Goal: Task Accomplishment & Management: Complete application form

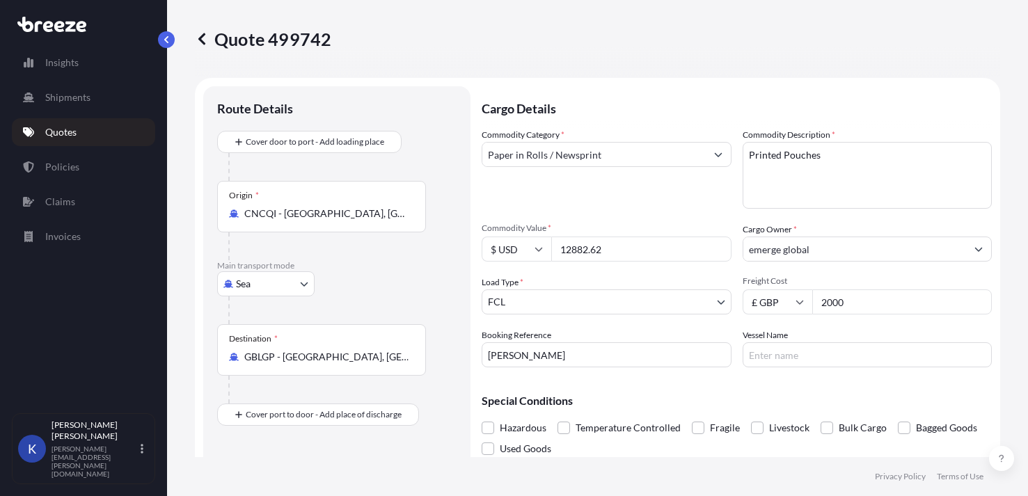
select select "Sea"
select select "2"
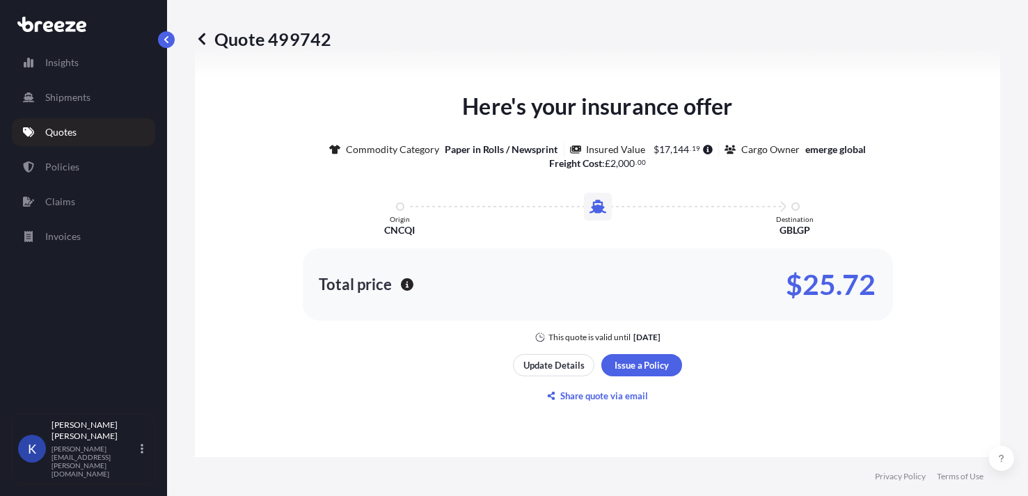
click at [65, 131] on p "Quotes" at bounding box center [60, 132] width 31 height 14
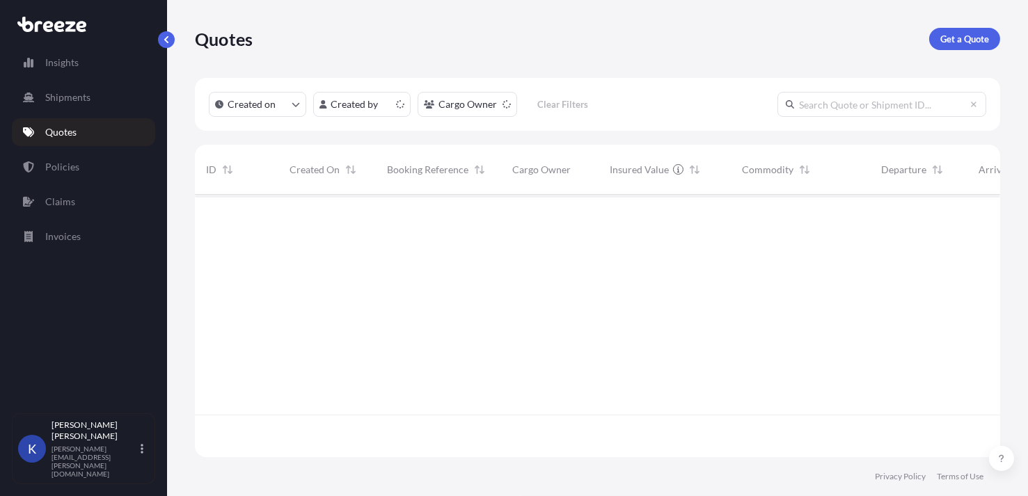
scroll to position [260, 795]
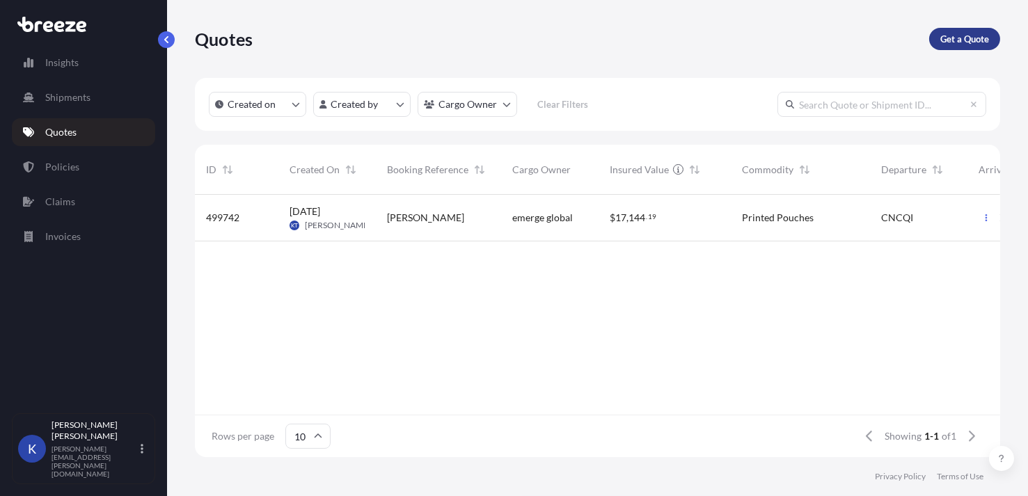
click at [975, 37] on p "Get a Quote" at bounding box center [964, 39] width 49 height 14
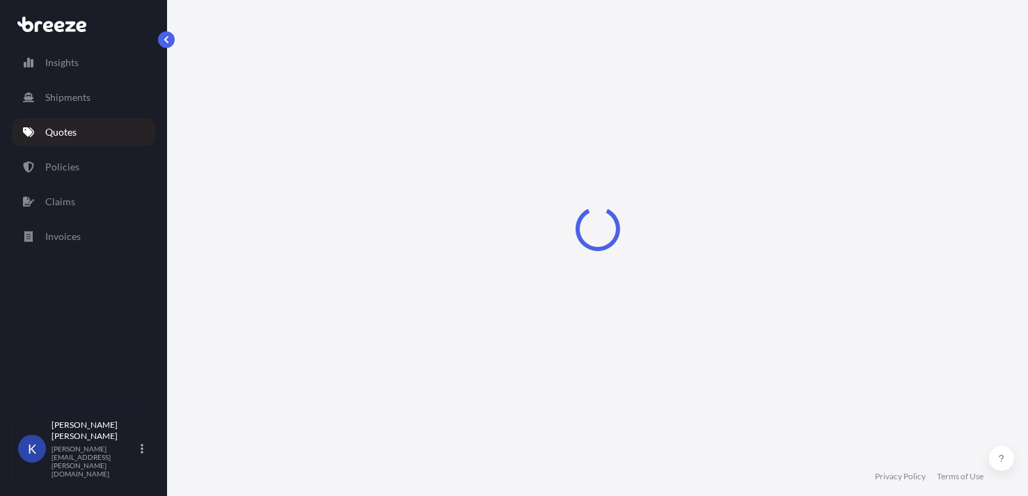
select select "Sea"
select select "1"
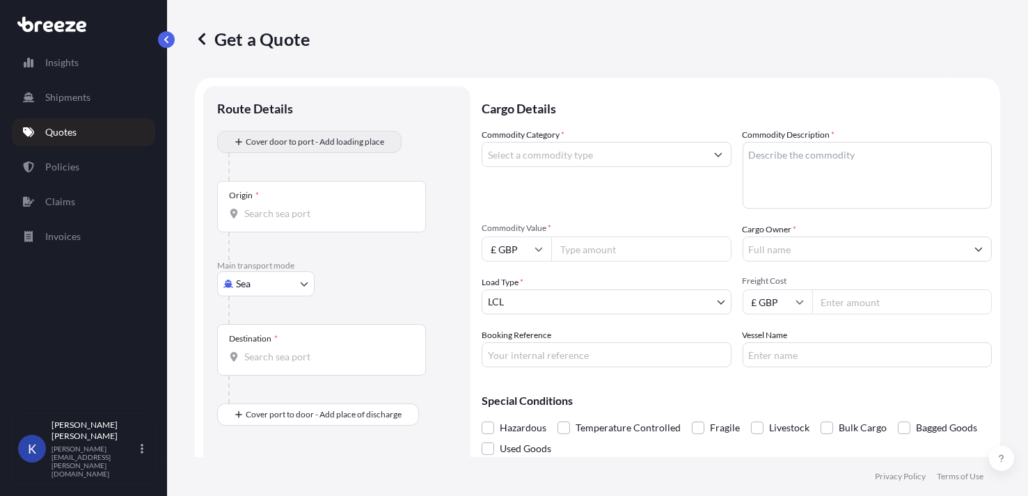
scroll to position [22, 0]
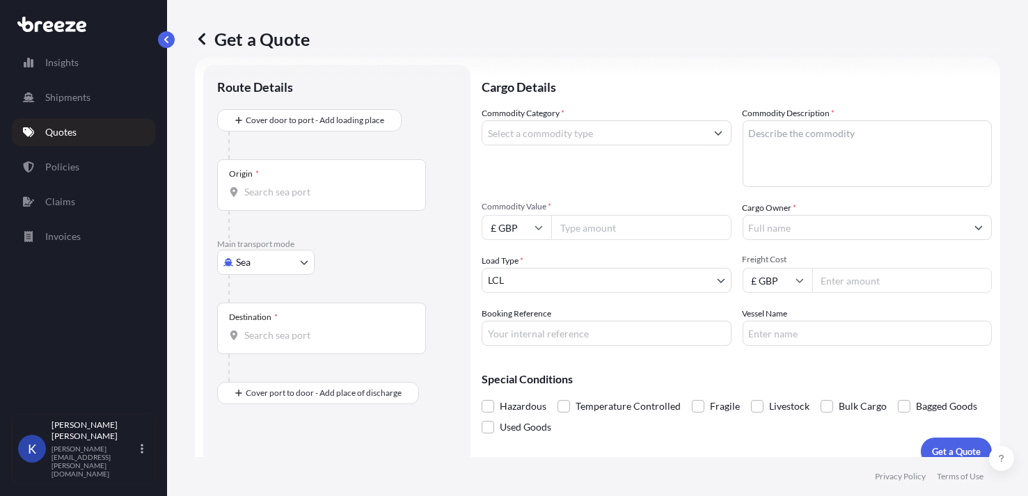
click at [277, 193] on input "Origin *" at bounding box center [326, 192] width 164 height 14
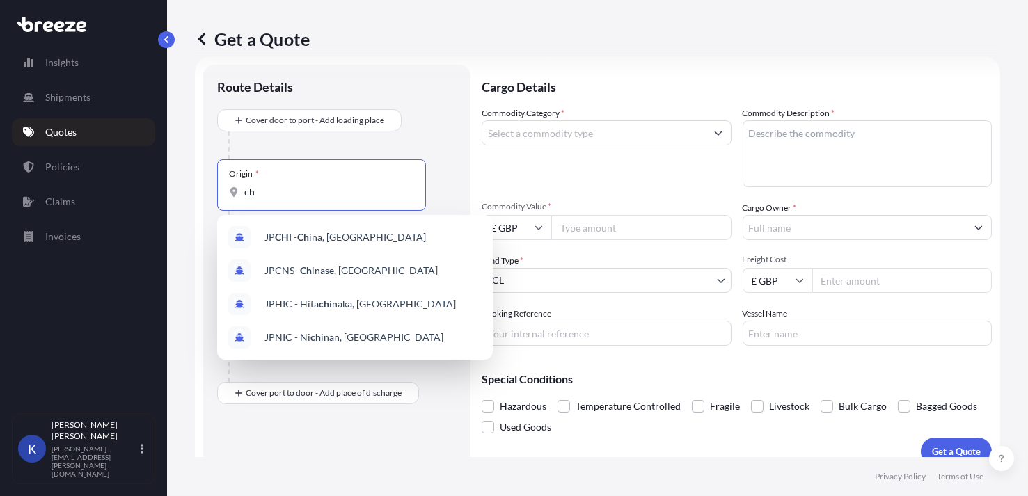
type input "c"
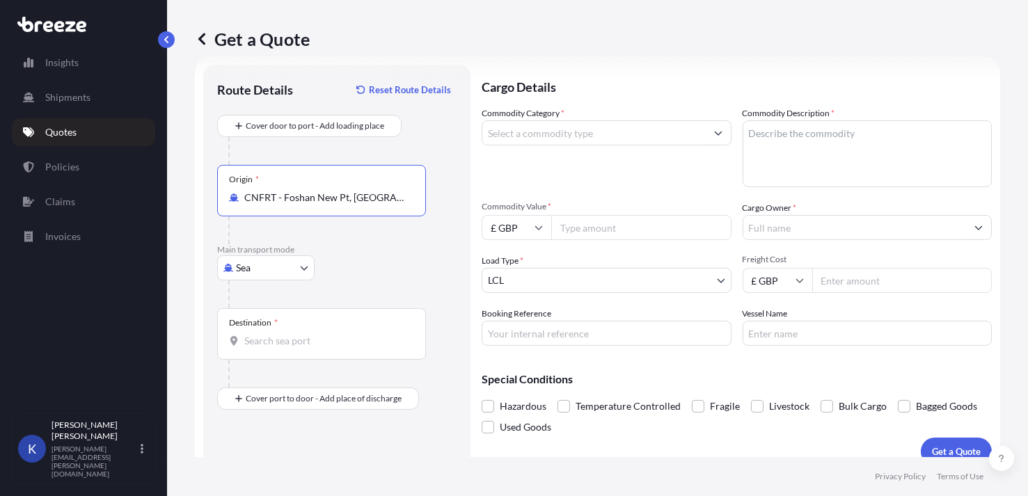
type input "CNFRT - Foshan New Pt, [GEOGRAPHIC_DATA]"
click at [278, 342] on input "Destination *" at bounding box center [326, 341] width 164 height 14
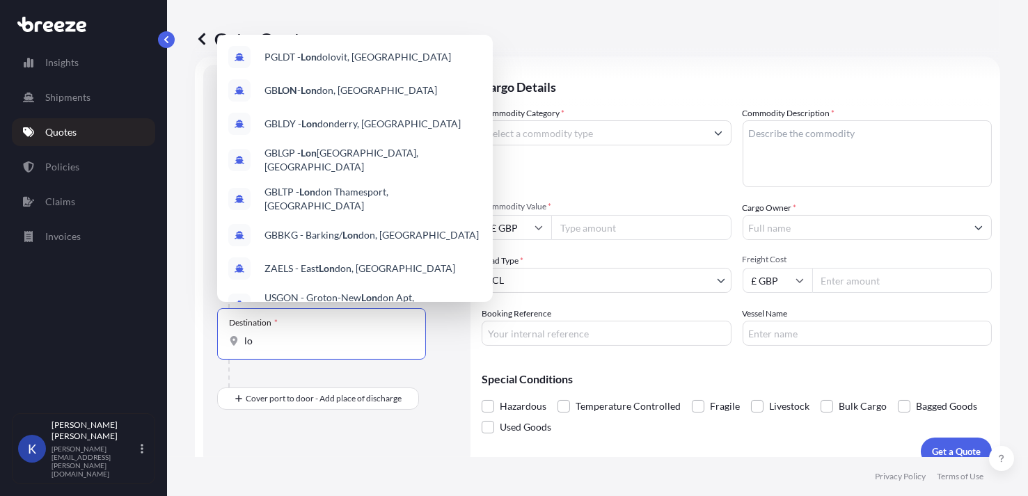
type input "l"
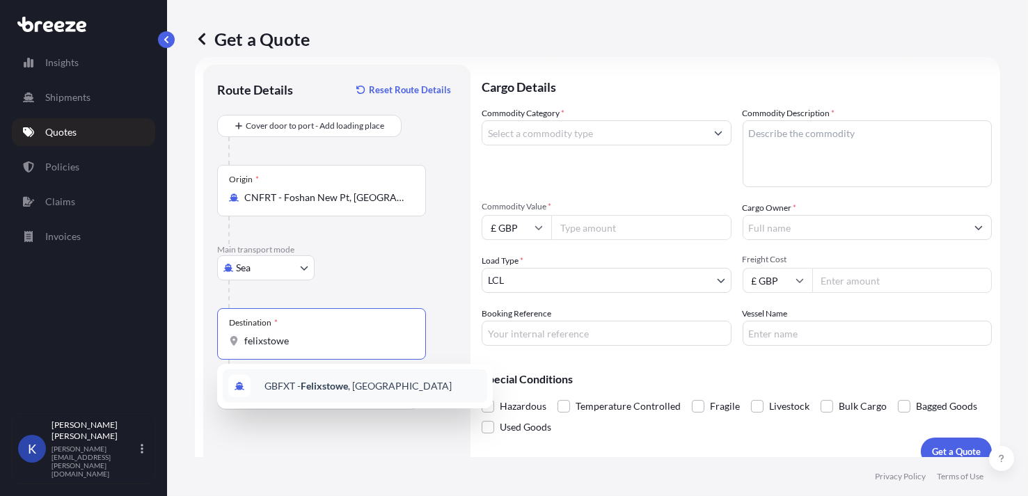
click at [305, 392] on span "GBFXT - Felixstowe , [GEOGRAPHIC_DATA]" at bounding box center [357, 386] width 187 height 14
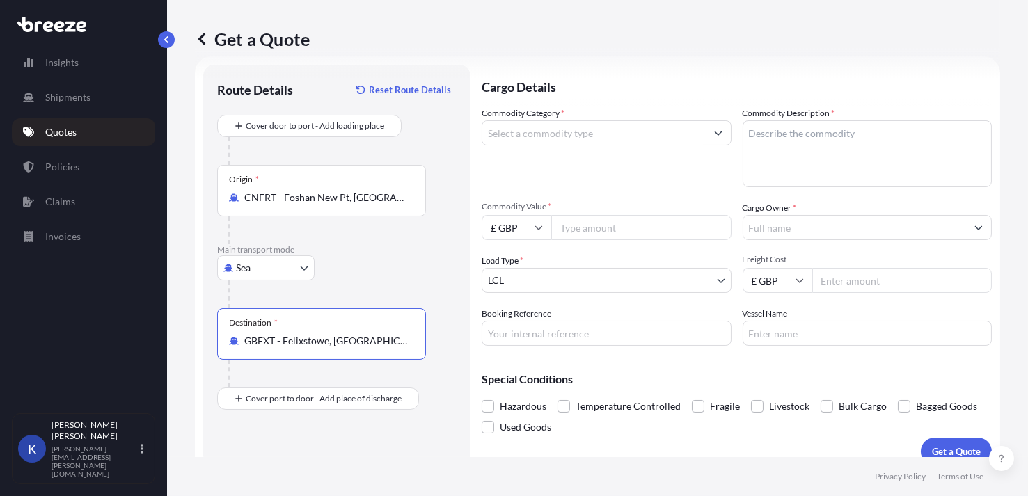
type input "GBFXT - Felixstowe, [GEOGRAPHIC_DATA]"
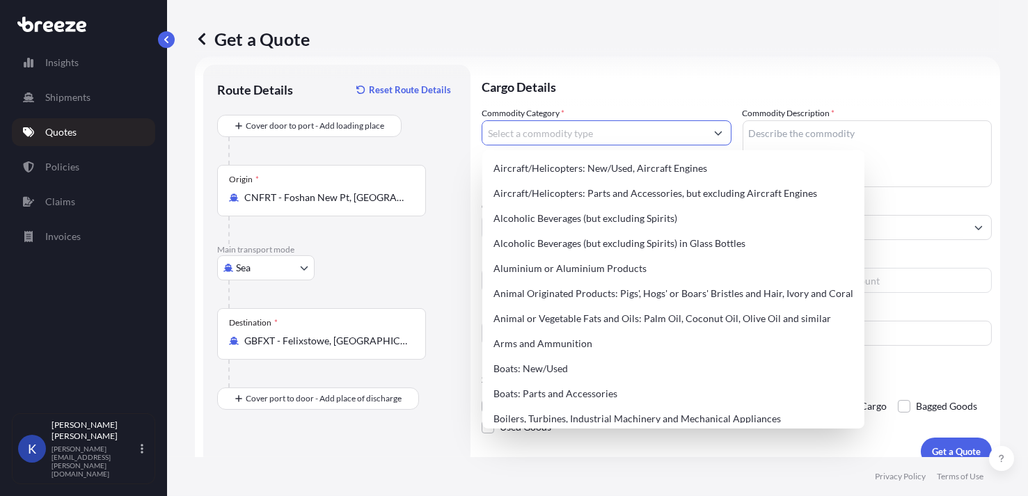
click at [605, 136] on input "Commodity Category *" at bounding box center [593, 132] width 223 height 25
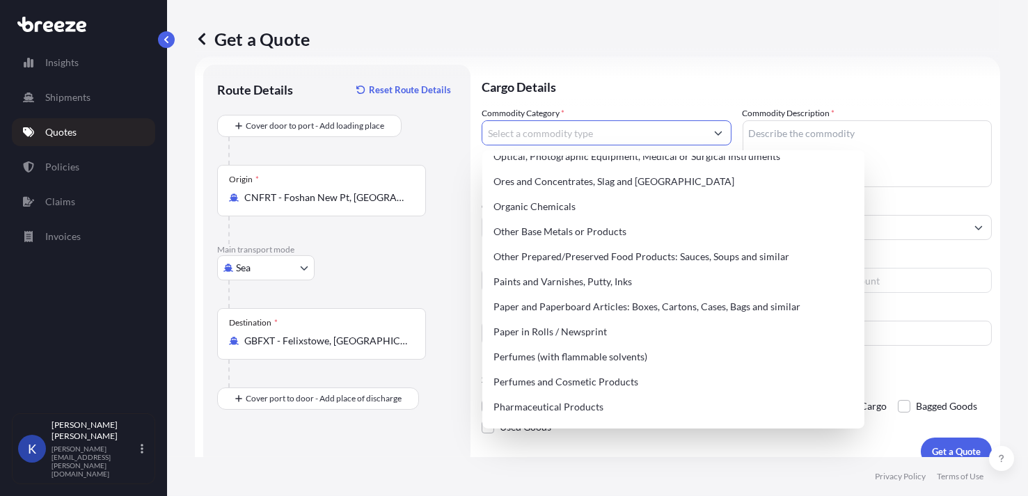
scroll to position [2243, 0]
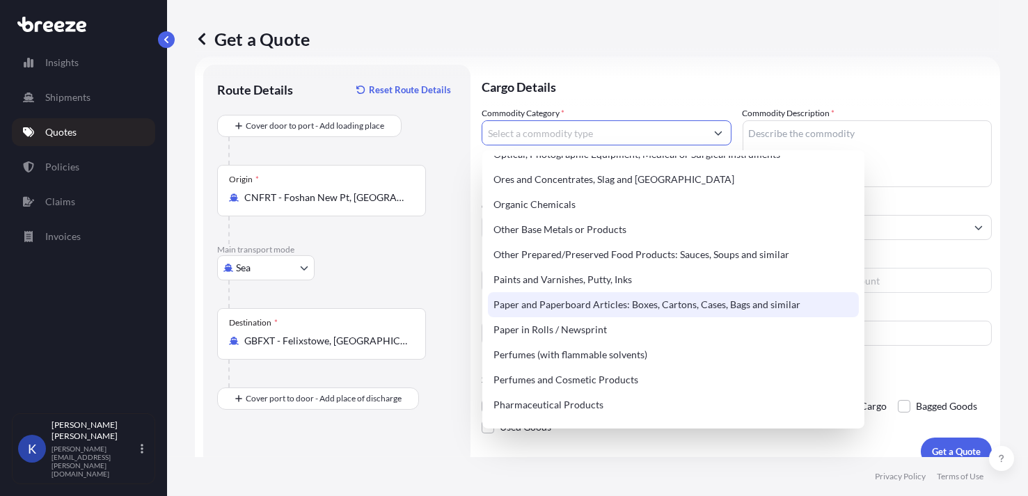
click at [572, 303] on div "Paper and Paperboard Articles: Boxes, Cartons, Cases, Bags and similar" at bounding box center [673, 304] width 371 height 25
type input "Paper and Paperboard Articles: Boxes, Cartons, Cases, Bags and similar"
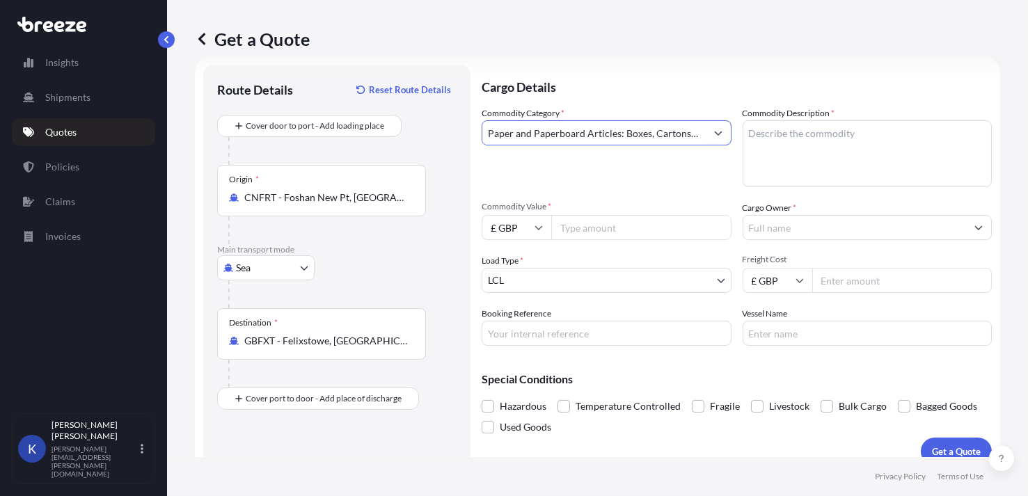
click at [795, 136] on textarea "Commodity Description *" at bounding box center [867, 153] width 250 height 67
type textarea "Printer Pouches"
click at [581, 231] on input "Commodity Value *" at bounding box center [641, 227] width 180 height 25
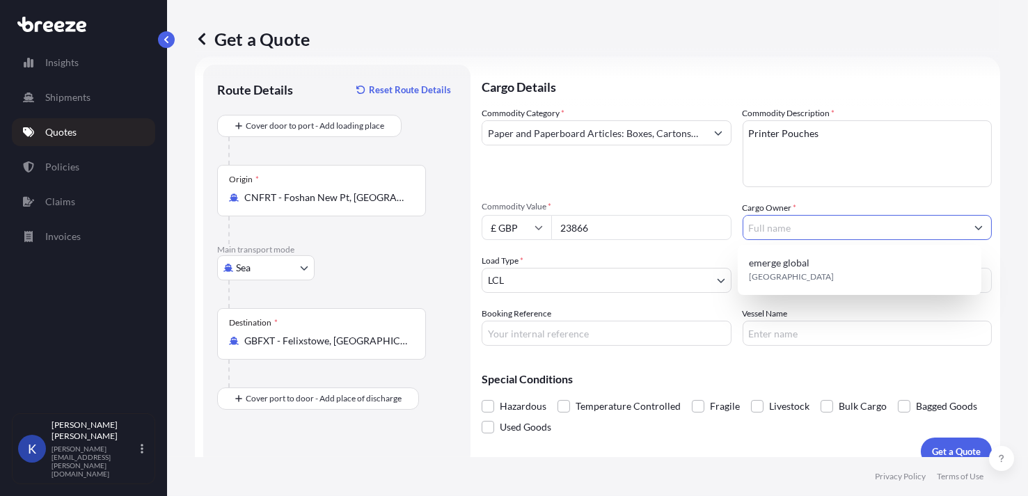
click at [813, 230] on input "Cargo Owner *" at bounding box center [854, 227] width 223 height 25
click at [593, 230] on input "23866" at bounding box center [641, 227] width 180 height 25
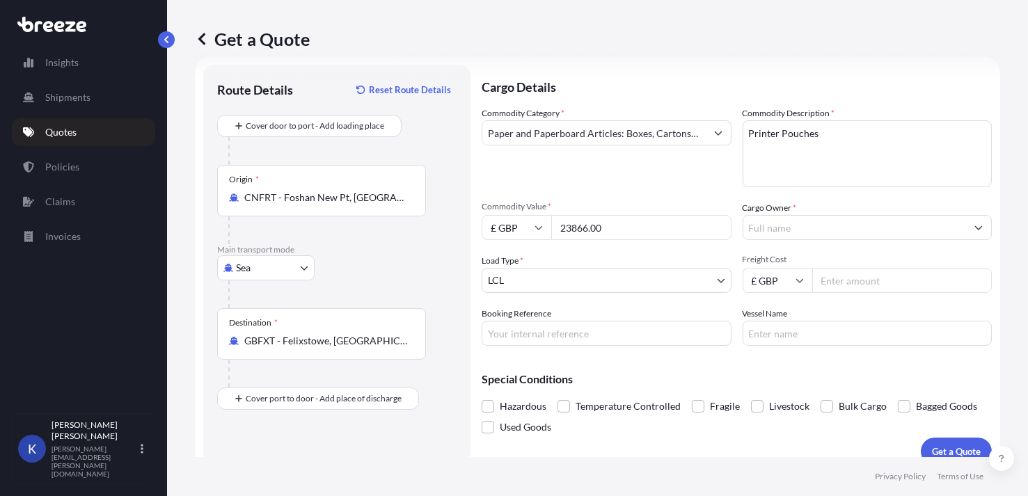
type input "23866.00"
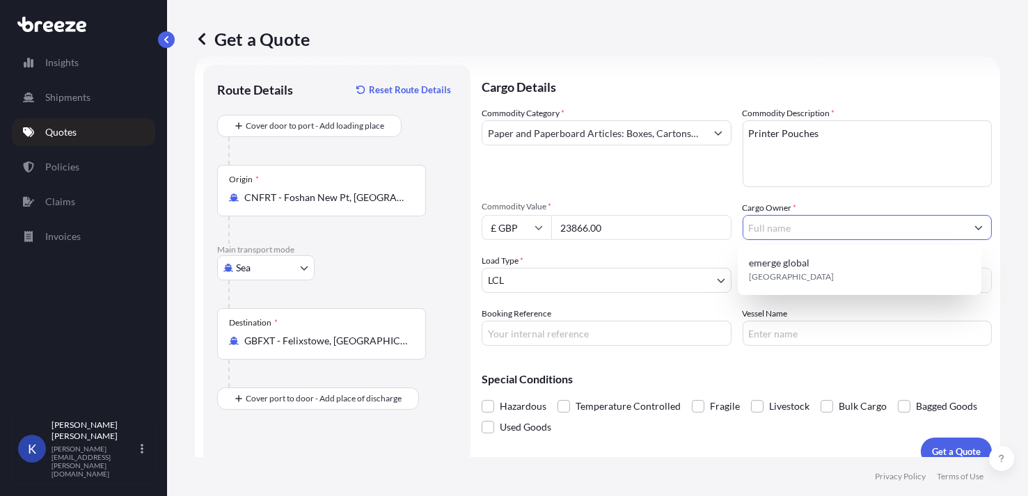
click at [799, 221] on input "Cargo Owner *" at bounding box center [854, 227] width 223 height 25
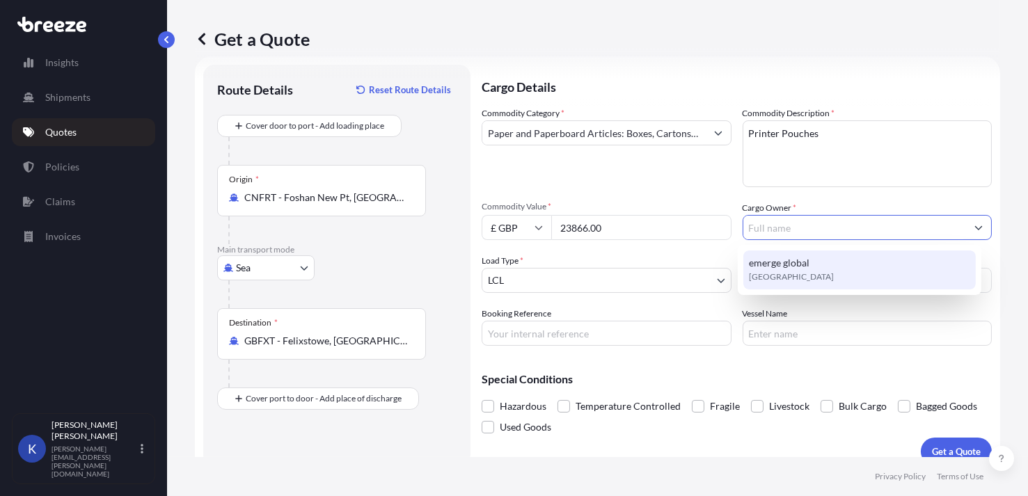
click at [785, 266] on span "emerge global" at bounding box center [779, 263] width 61 height 14
type input "emerge global"
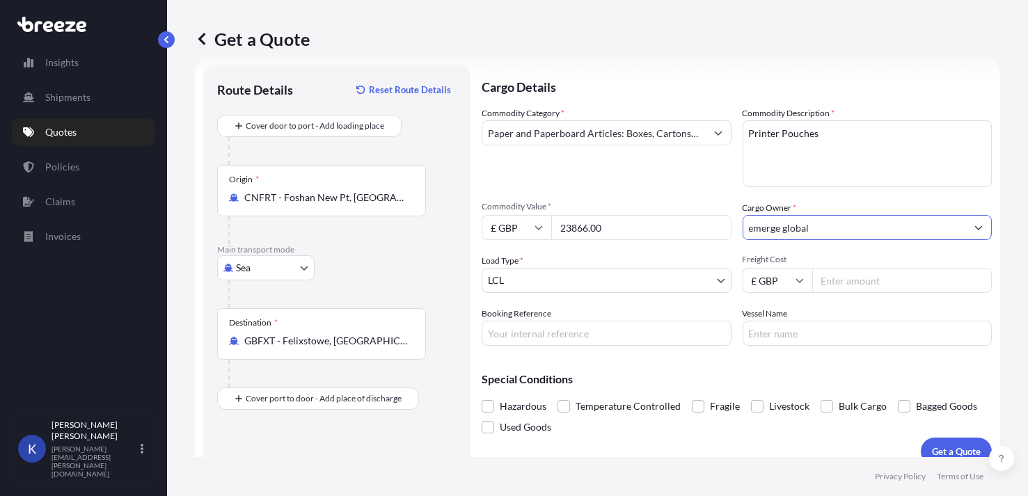
click at [847, 281] on input "Freight Cost" at bounding box center [902, 280] width 180 height 25
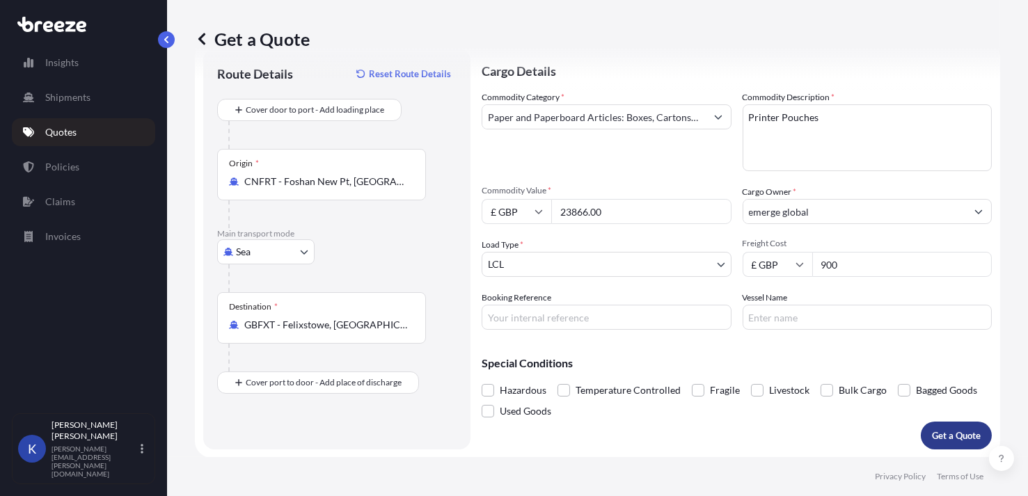
type input "900"
click at [943, 426] on button "Get a Quote" at bounding box center [955, 436] width 71 height 28
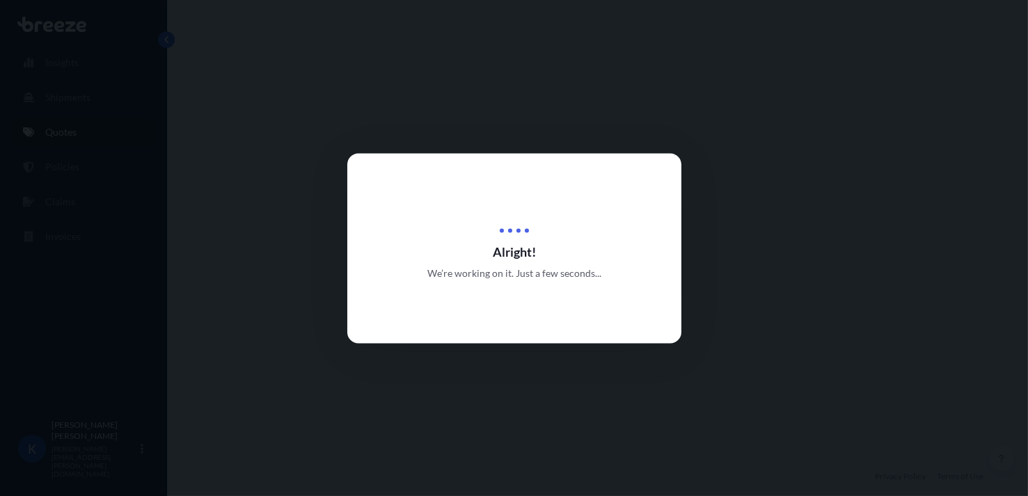
select select "Sea"
select select "1"
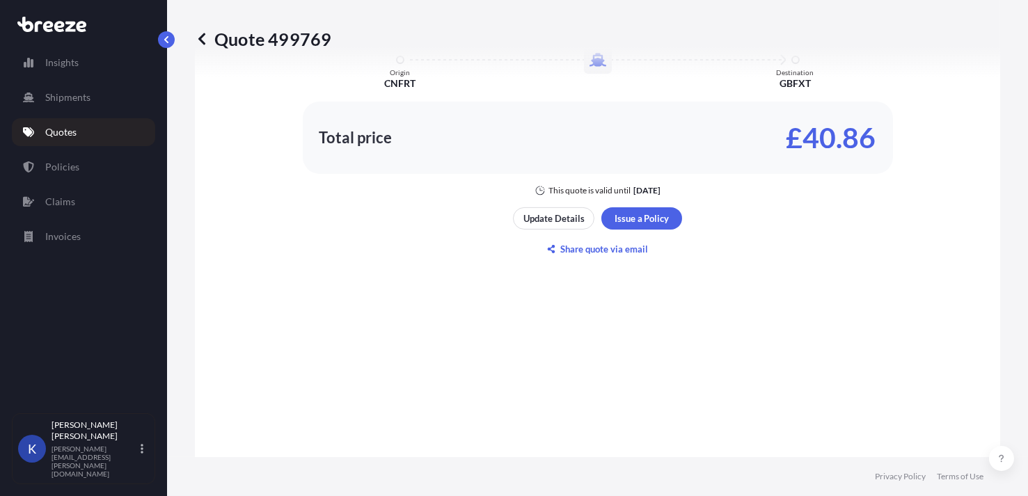
scroll to position [885, 0]
